Goal: Task Accomplishment & Management: Manage account settings

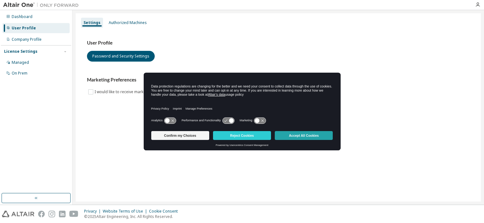
click at [288, 133] on button "Accept All Cookies" at bounding box center [304, 135] width 58 height 9
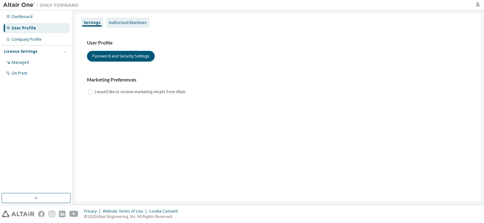
click at [132, 23] on div "Authorized Machines" at bounding box center [128, 22] width 38 height 5
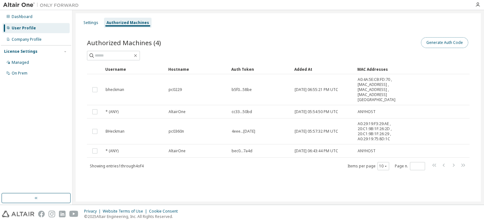
click at [442, 44] on button "Generate Auth Code" at bounding box center [444, 42] width 47 height 11
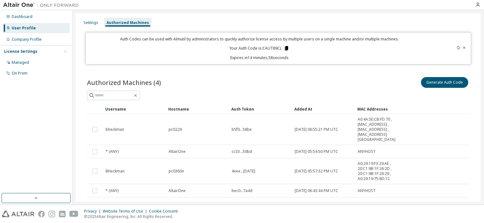
click at [285, 48] on icon at bounding box center [286, 48] width 3 height 4
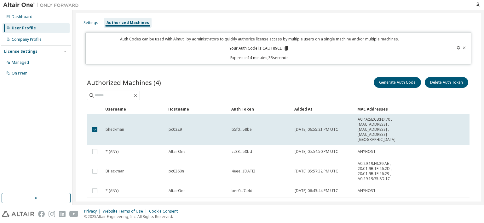
scroll to position [23, 0]
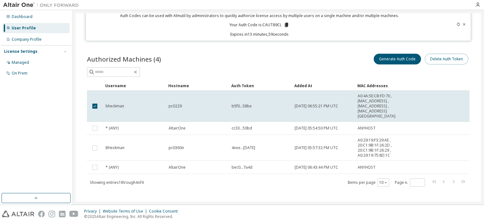
click at [442, 59] on button "Delete Auth Token" at bounding box center [447, 59] width 44 height 11
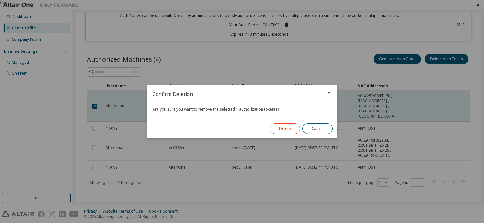
click at [280, 128] on button "Delete" at bounding box center [285, 128] width 30 height 11
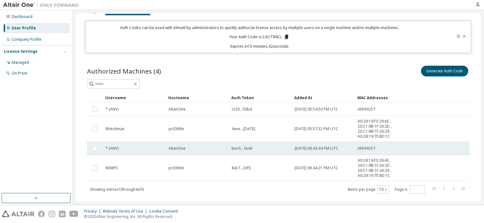
scroll to position [0, 0]
